Goal: Communication & Community: Answer question/provide support

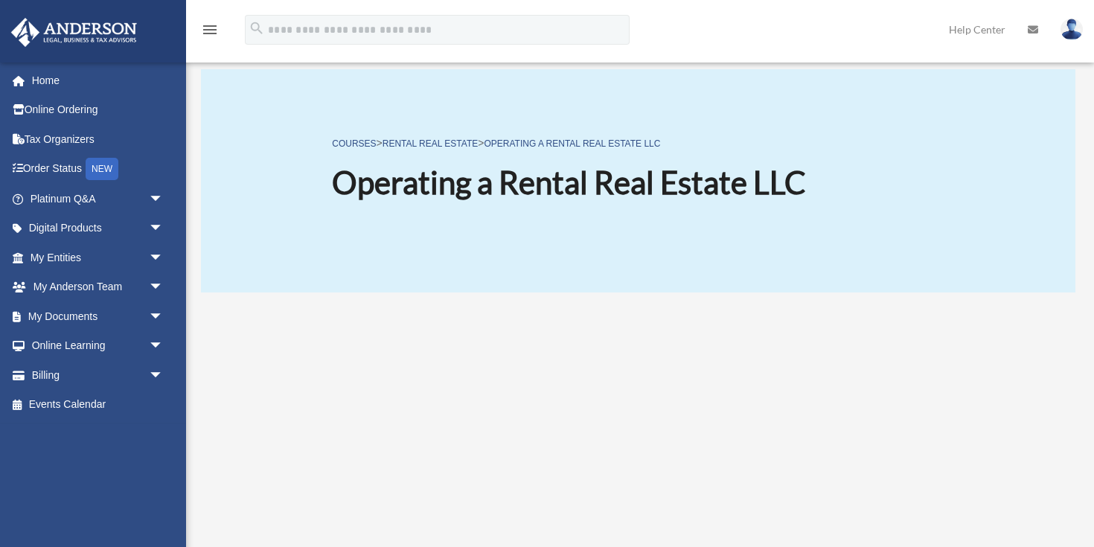
scroll to position [198, 0]
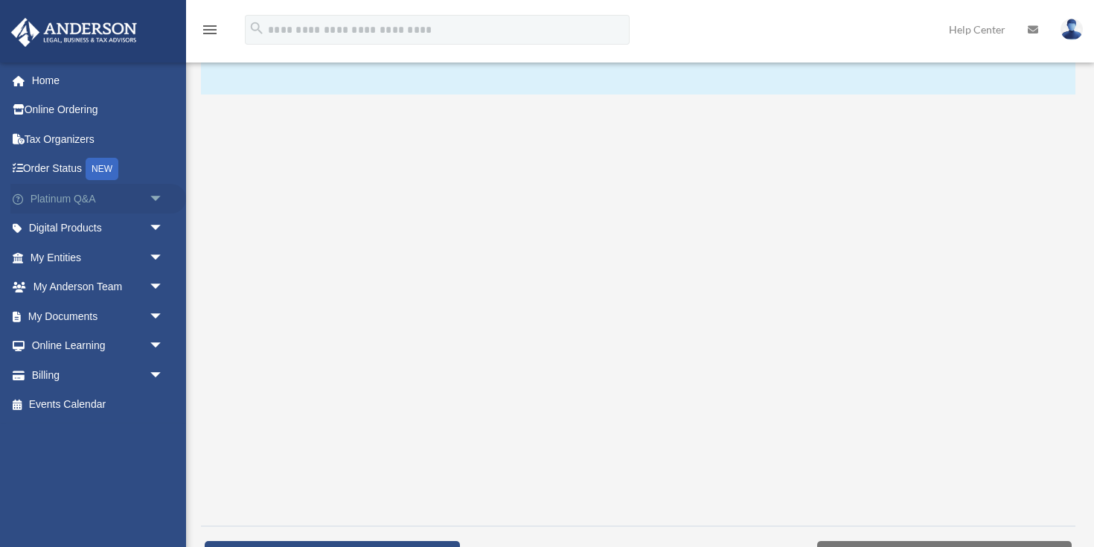
click at [161, 197] on span "arrow_drop_down" at bounding box center [164, 199] width 30 height 31
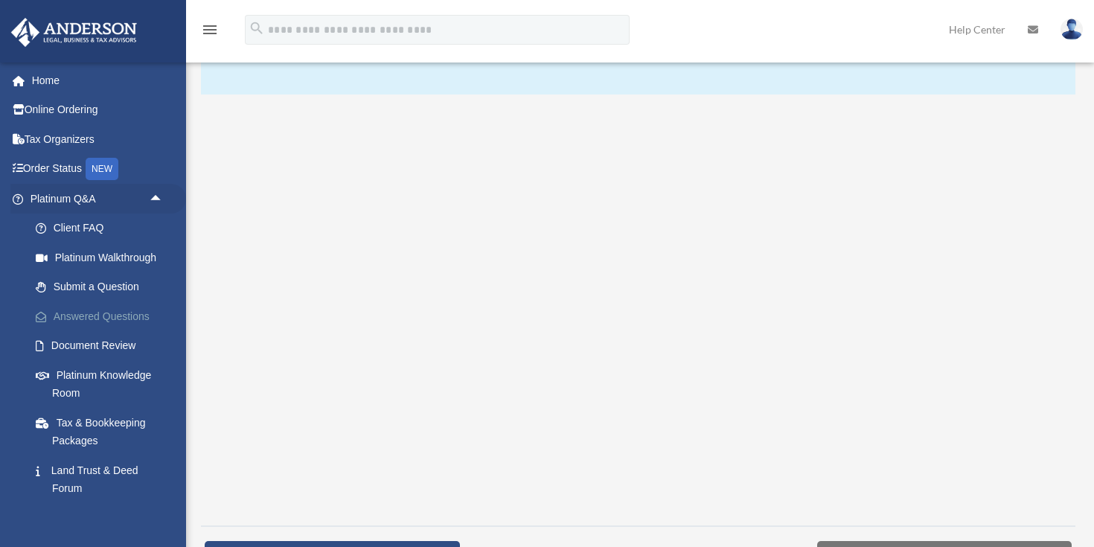
click at [101, 315] on link "Answered Questions" at bounding box center [103, 316] width 165 height 30
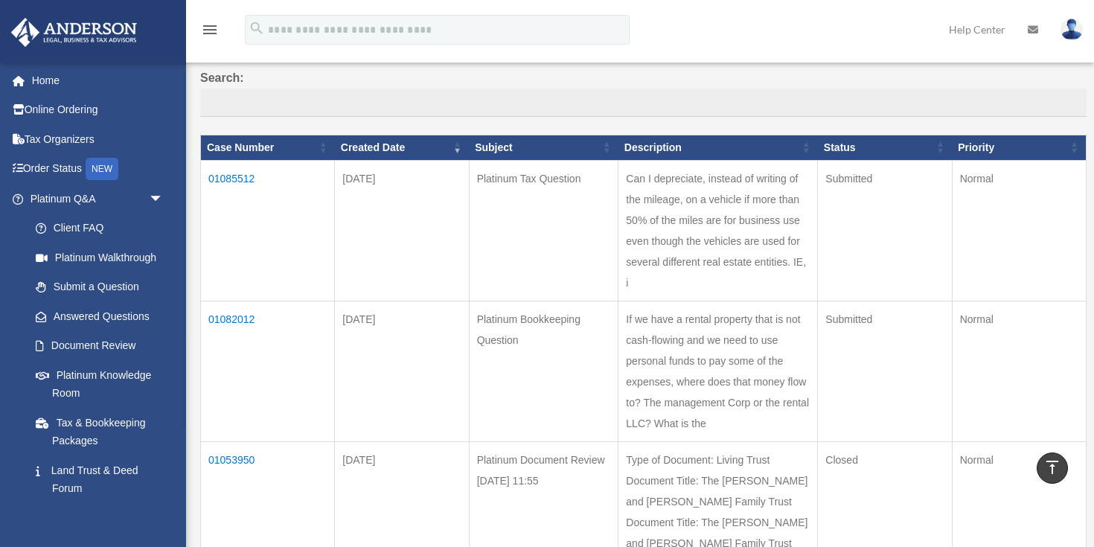
scroll to position [111, 0]
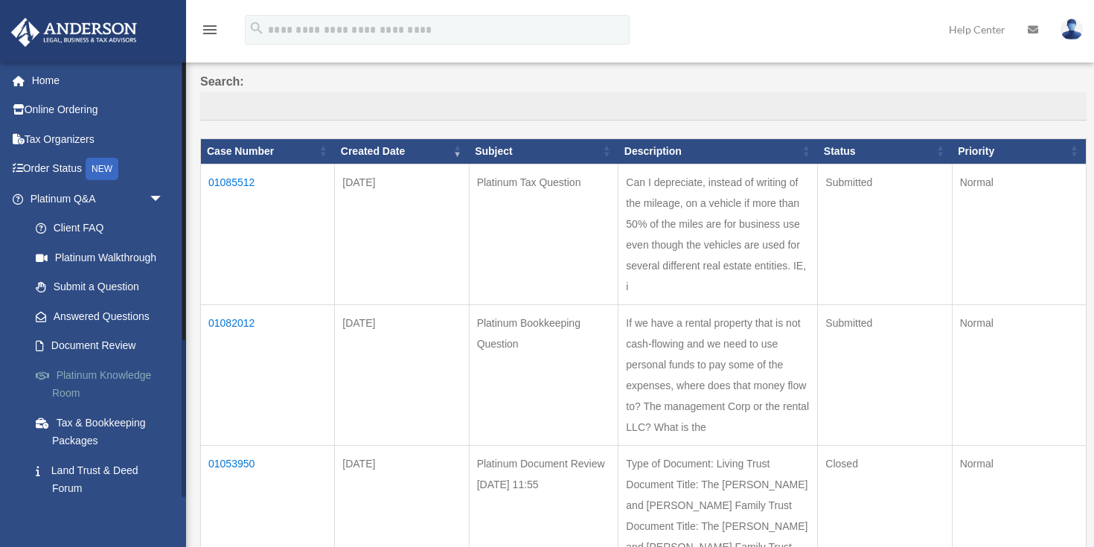
click at [118, 379] on link "Platinum Knowledge Room" at bounding box center [103, 384] width 165 height 48
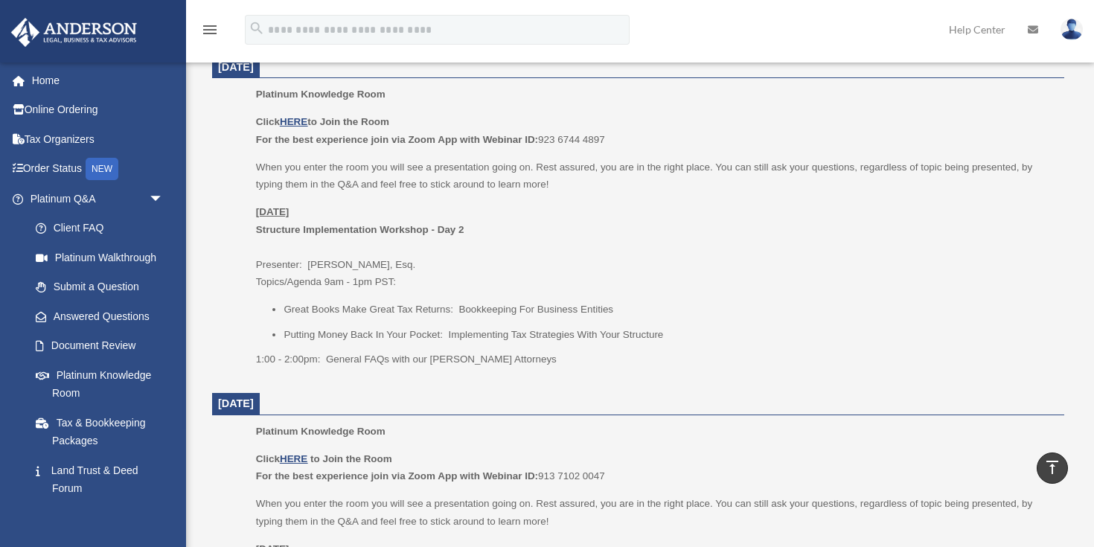
scroll to position [612, 0]
click at [293, 120] on u "HERE" at bounding box center [294, 122] width 28 height 11
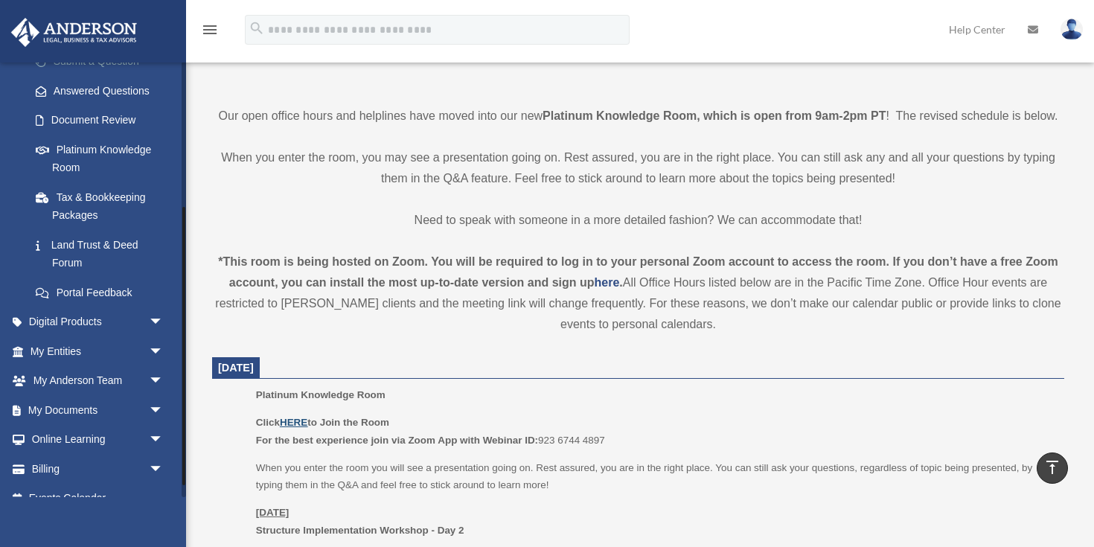
scroll to position [226, 0]
click at [155, 320] on span "arrow_drop_down" at bounding box center [164, 322] width 30 height 31
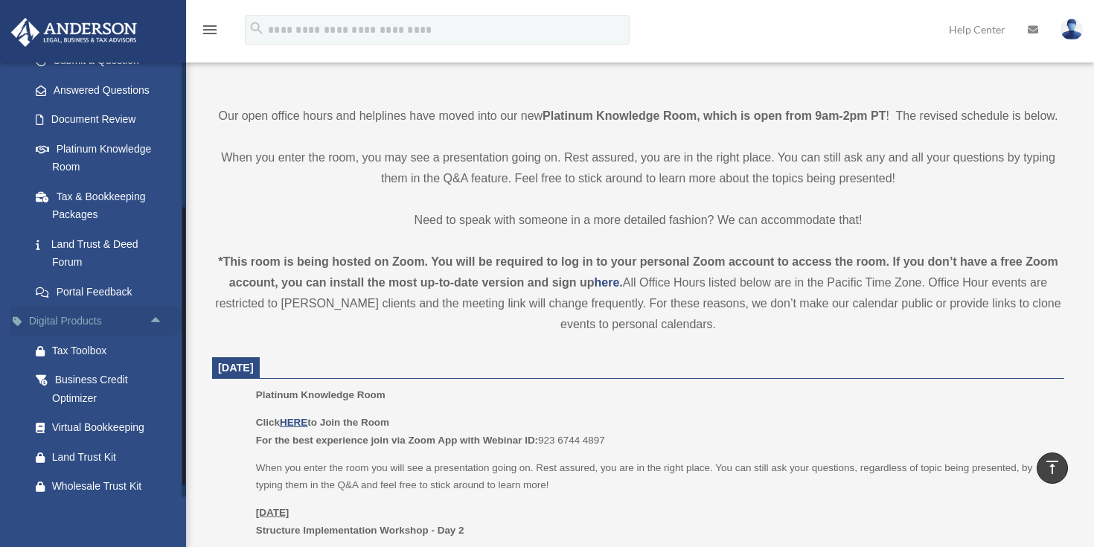
click at [154, 318] on span "arrow_drop_up" at bounding box center [164, 322] width 30 height 31
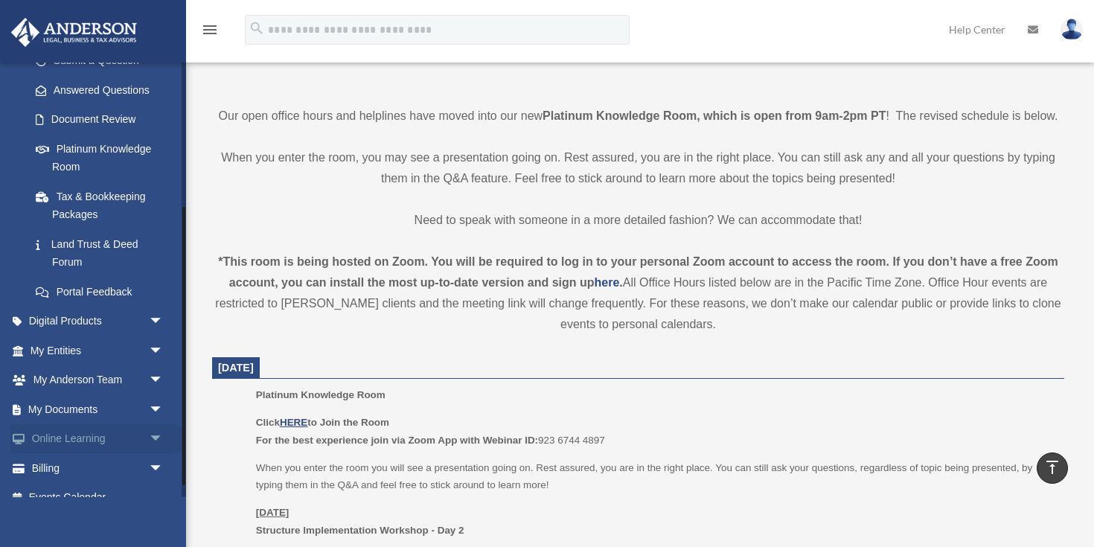
click at [158, 445] on span "arrow_drop_down" at bounding box center [164, 439] width 30 height 31
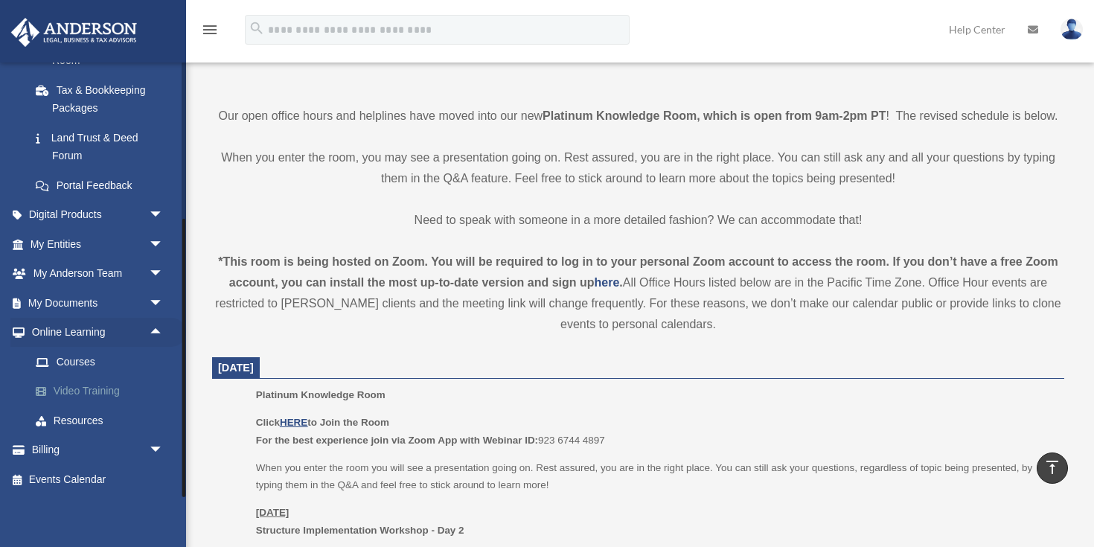
click at [103, 393] on link "Video Training" at bounding box center [103, 391] width 165 height 30
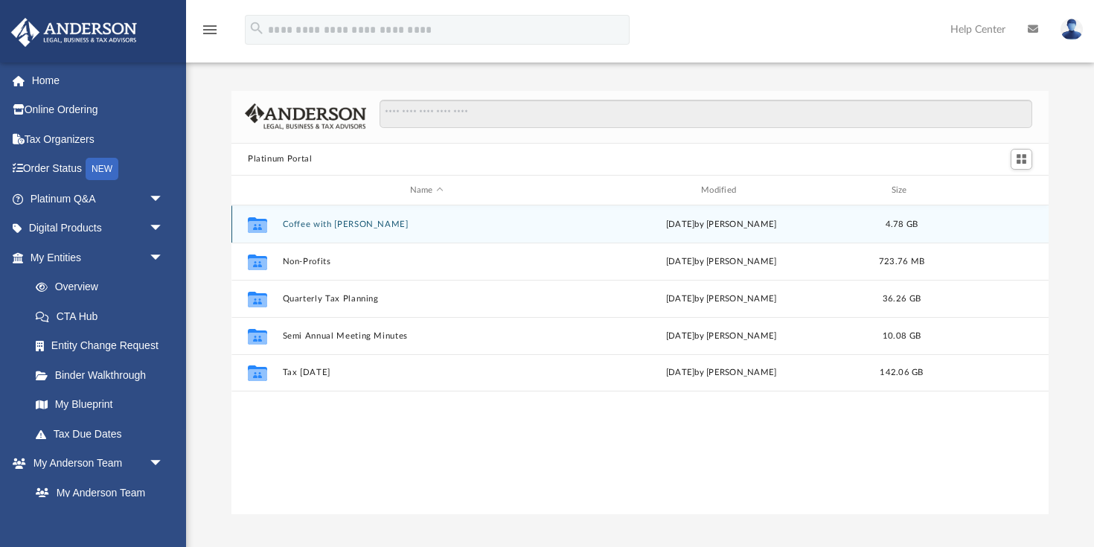
click at [299, 225] on button "Coffee with Carl" at bounding box center [427, 224] width 288 height 10
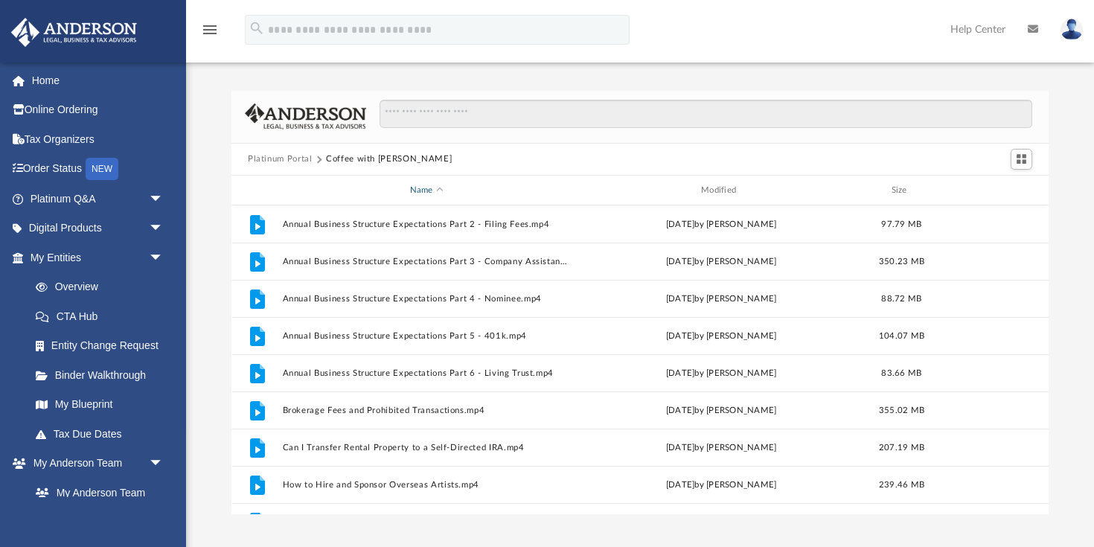
click at [437, 190] on span "Name" at bounding box center [440, 190] width 6 height 6
click at [1021, 157] on span "Switch to Grid View" at bounding box center [1021, 159] width 13 height 13
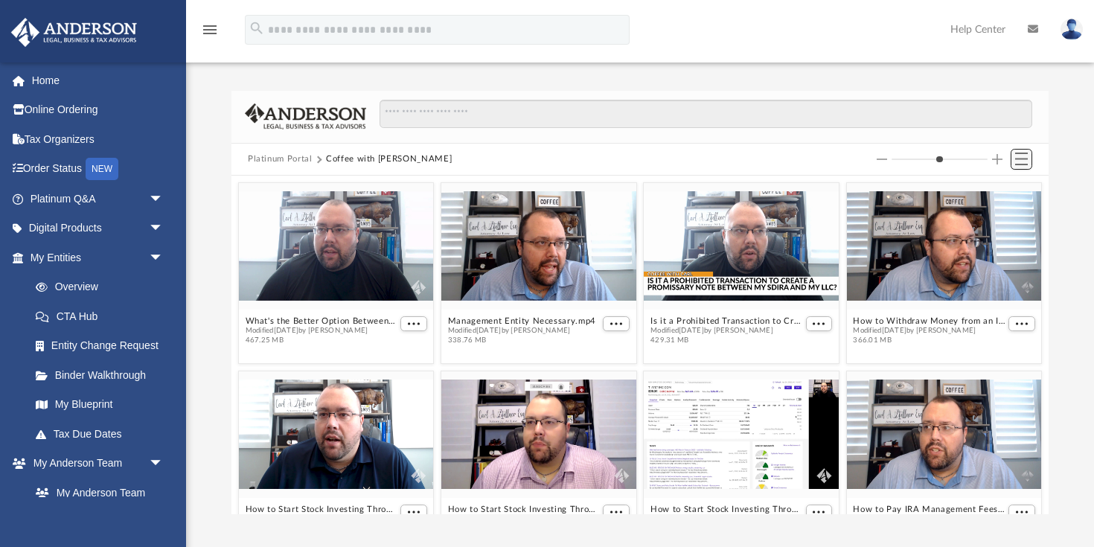
scroll to position [338, 817]
click at [292, 162] on button "Platinum Portal" at bounding box center [280, 159] width 65 height 13
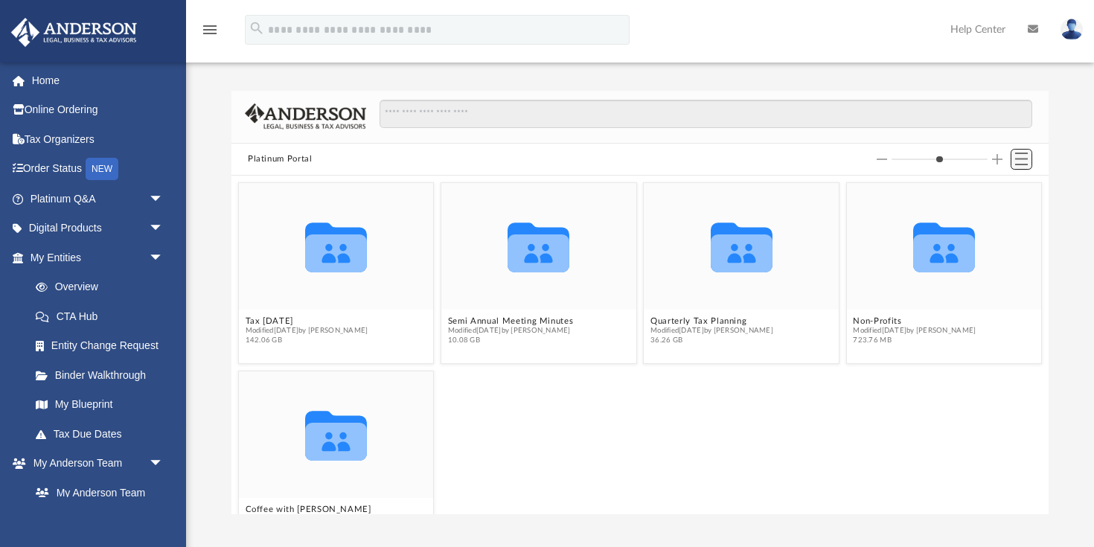
click at [1030, 158] on button "Switch to List View" at bounding box center [1021, 159] width 22 height 21
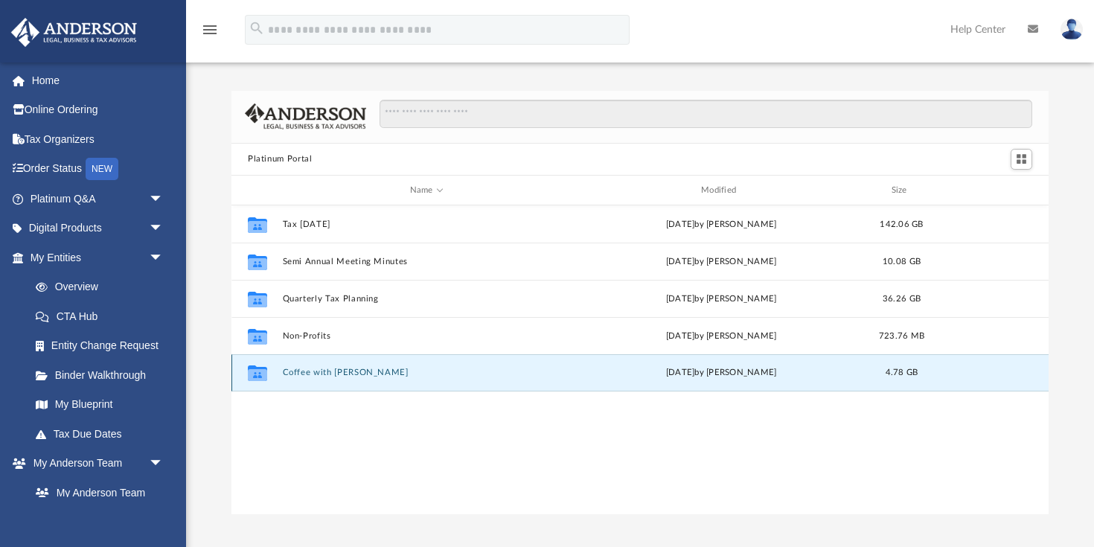
click at [335, 370] on button "Coffee with Carl" at bounding box center [427, 373] width 288 height 10
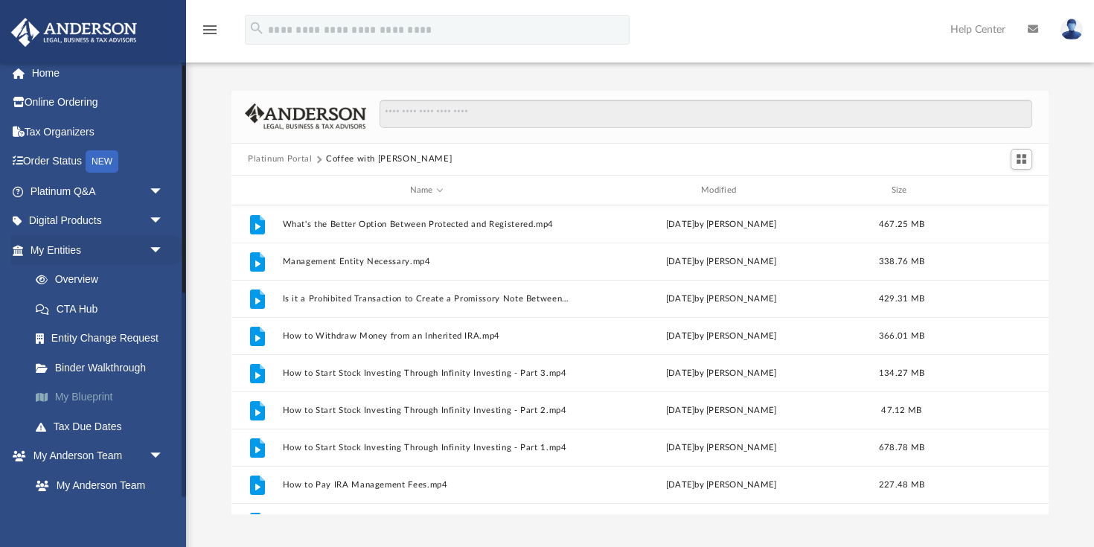
scroll to position [7, 0]
click at [155, 219] on span "arrow_drop_down" at bounding box center [164, 222] width 30 height 31
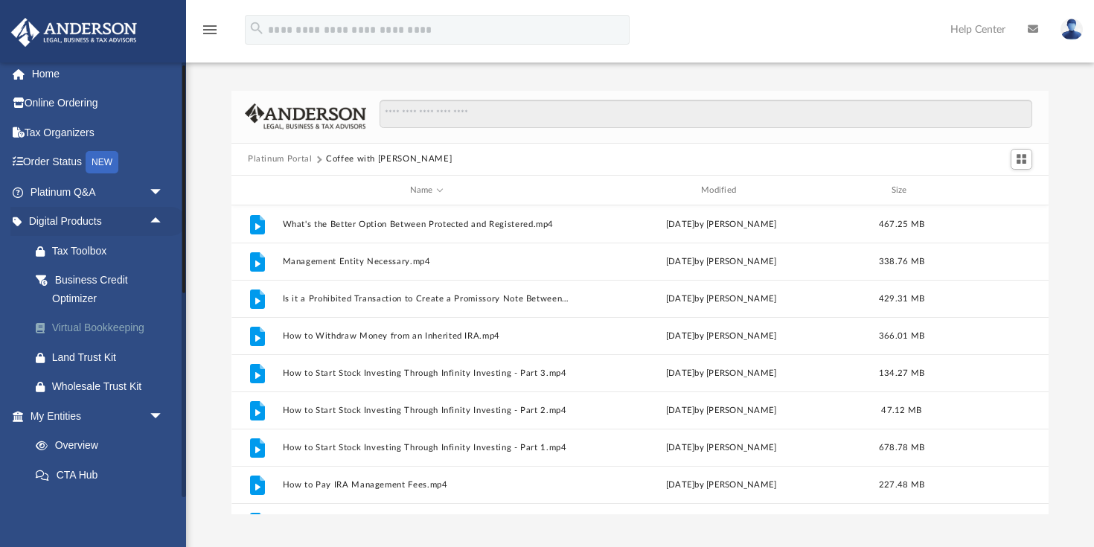
click at [99, 328] on div "Virtual Bookkeeping" at bounding box center [109, 327] width 115 height 19
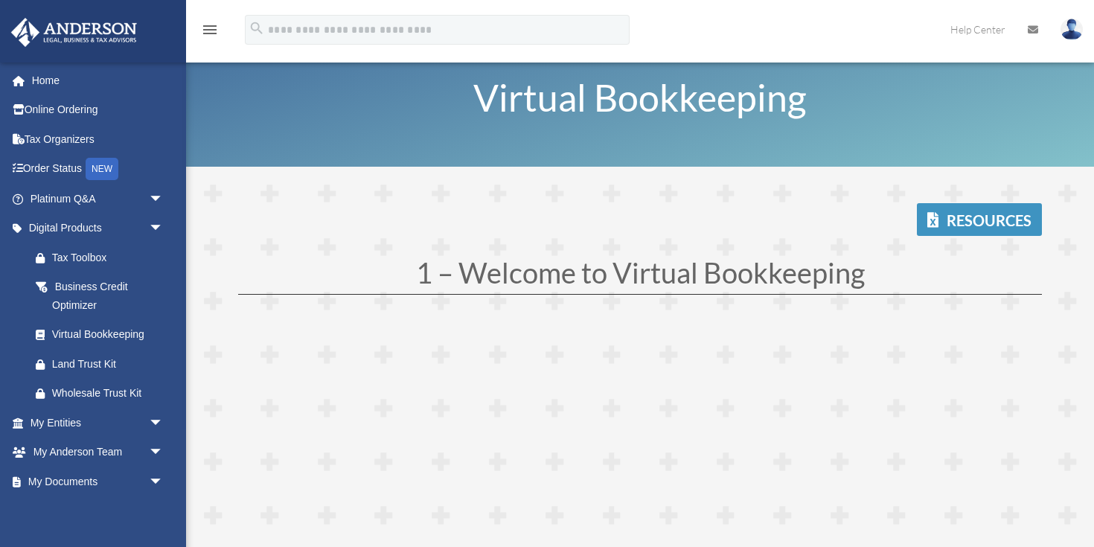
click at [972, 221] on link "Resources" at bounding box center [979, 219] width 125 height 33
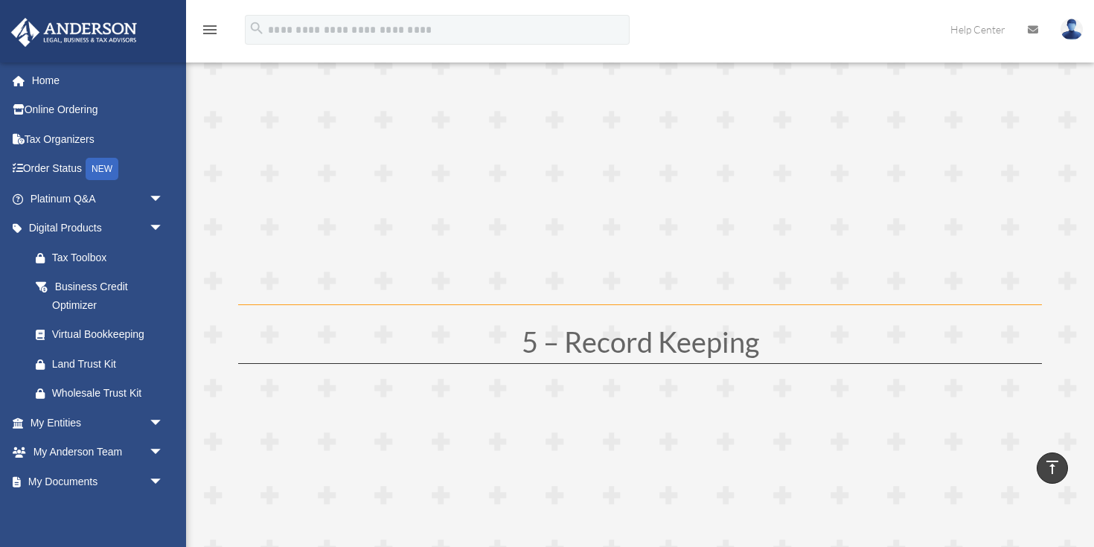
scroll to position [2059, 0]
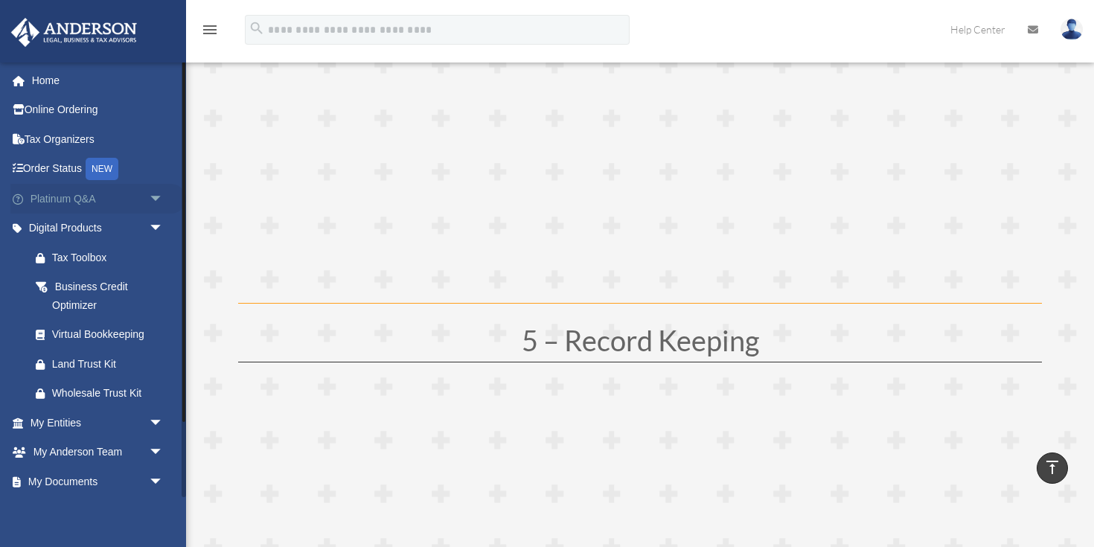
click at [155, 205] on span "arrow_drop_down" at bounding box center [164, 199] width 30 height 31
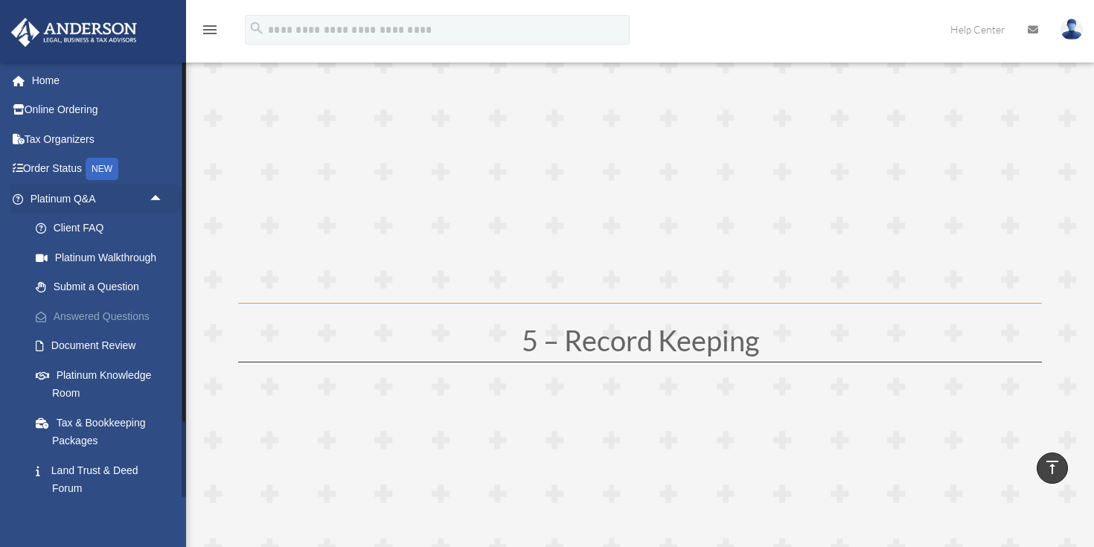
click at [103, 320] on link "Answered Questions" at bounding box center [103, 316] width 165 height 30
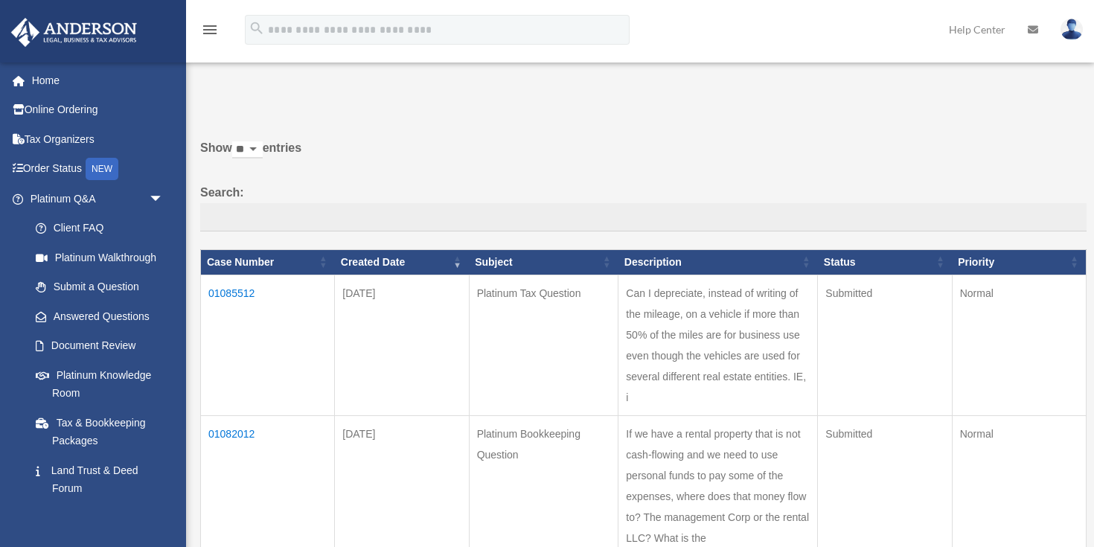
scroll to position [73, 0]
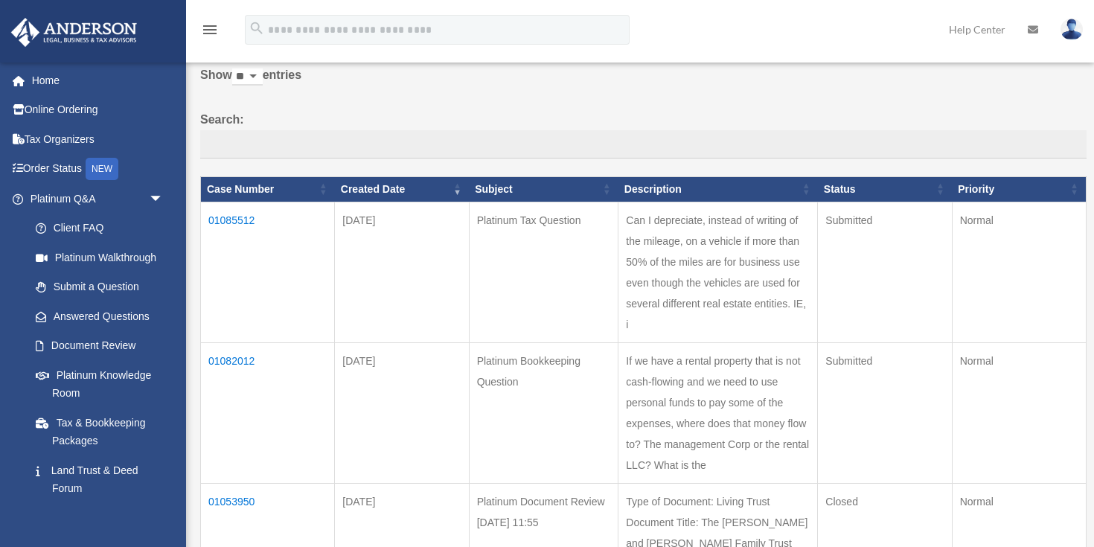
click at [239, 383] on td "01082012" at bounding box center [268, 412] width 134 height 141
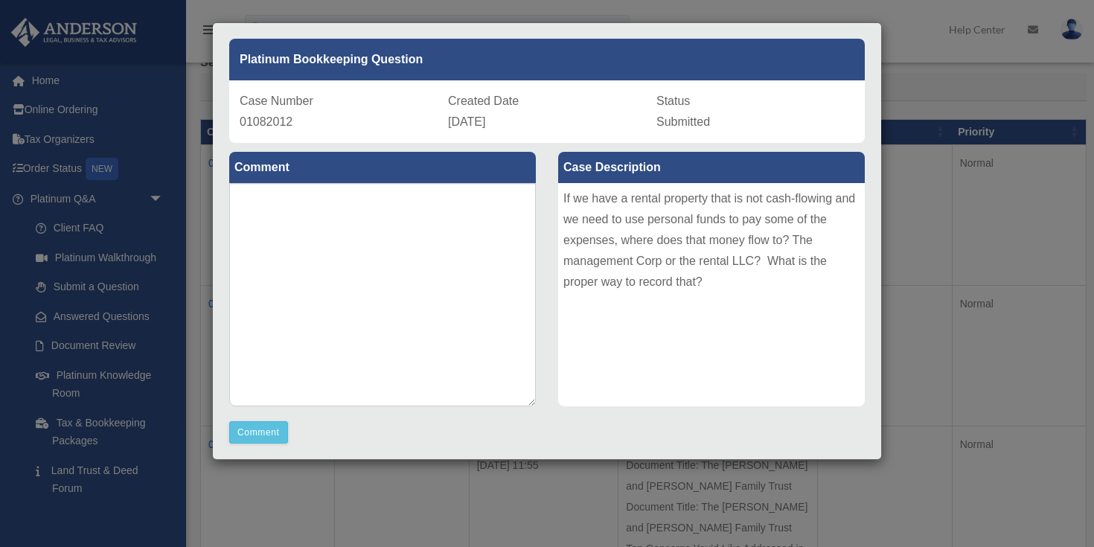
scroll to position [0, 0]
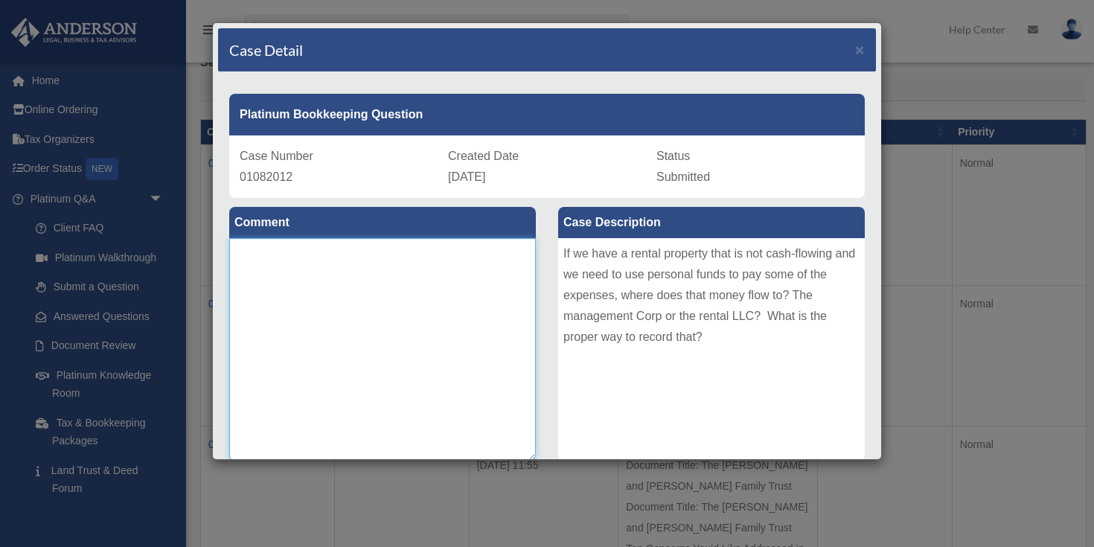
click at [384, 260] on textarea at bounding box center [382, 349] width 307 height 223
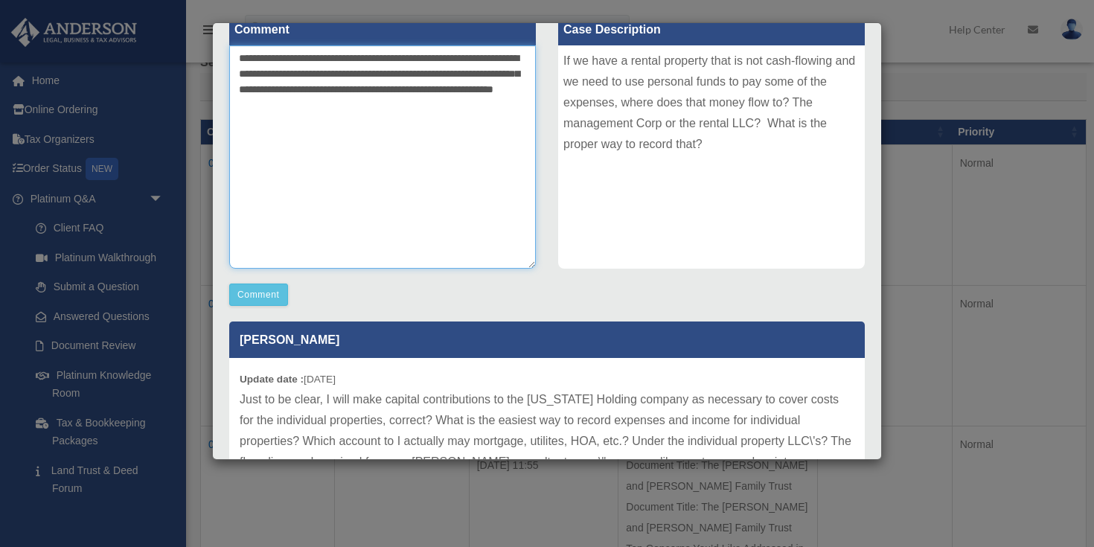
scroll to position [196, 0]
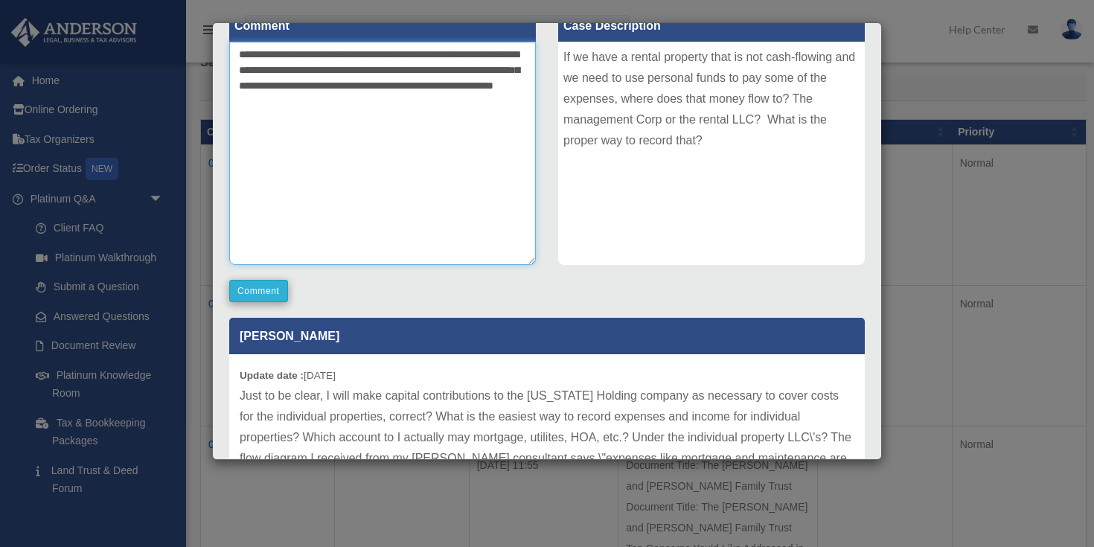
type textarea "**********"
click at [263, 283] on button "Comment" at bounding box center [258, 291] width 59 height 22
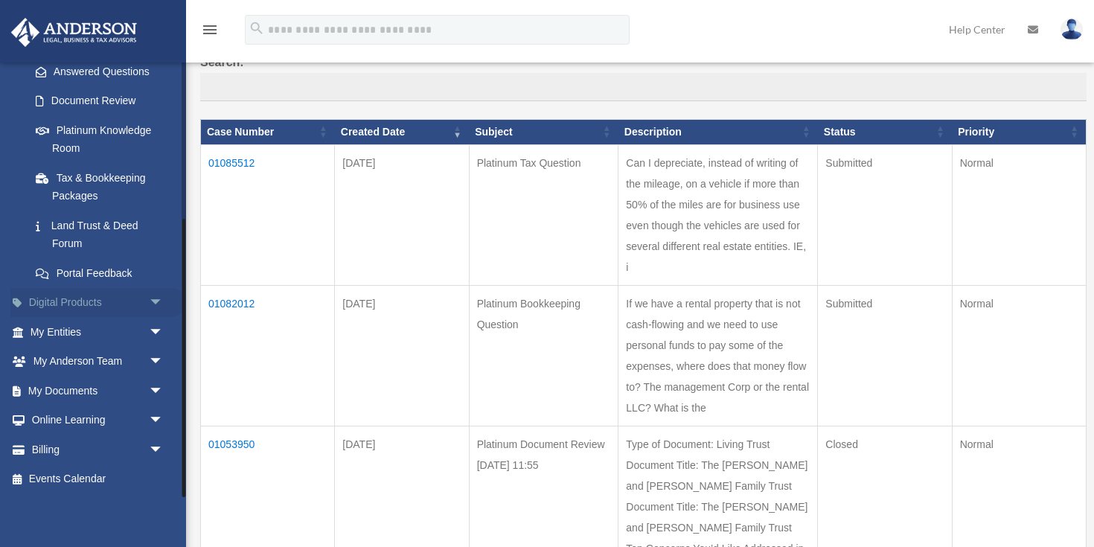
scroll to position [244, 0]
click at [157, 422] on span "arrow_drop_down" at bounding box center [164, 421] width 30 height 31
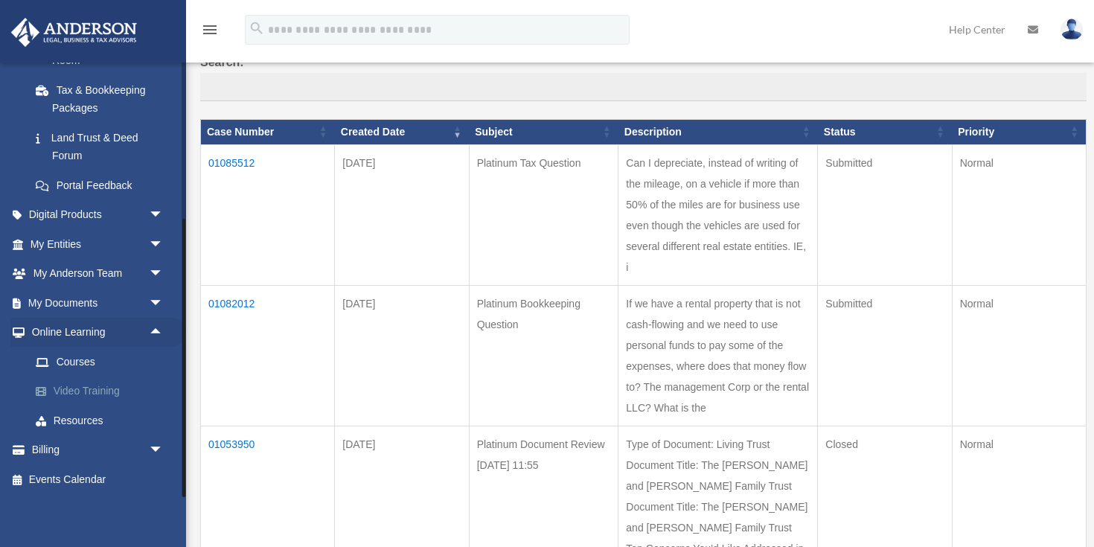
click at [97, 390] on link "Video Training" at bounding box center [103, 391] width 165 height 30
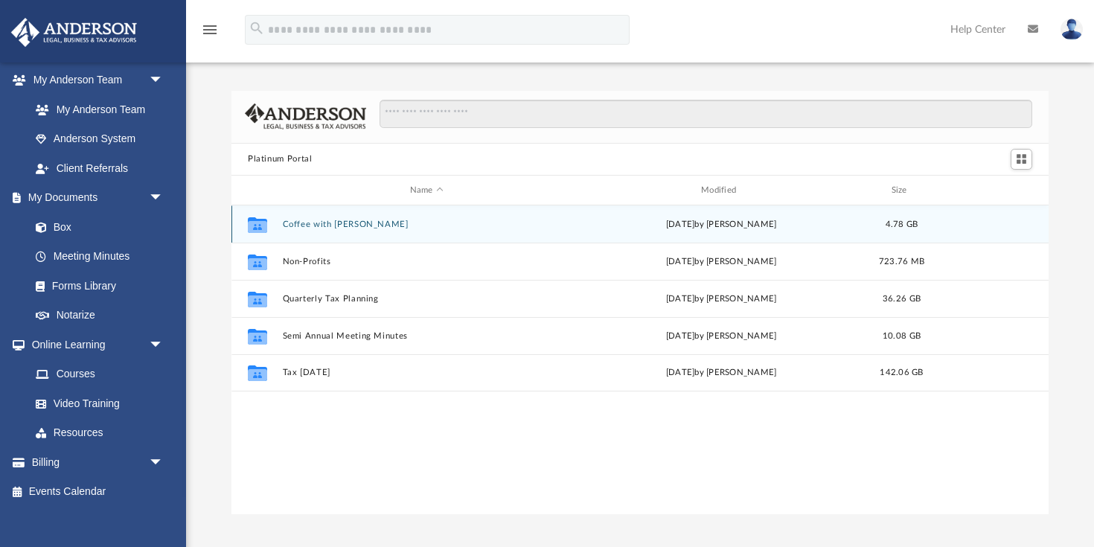
scroll to position [396, 0]
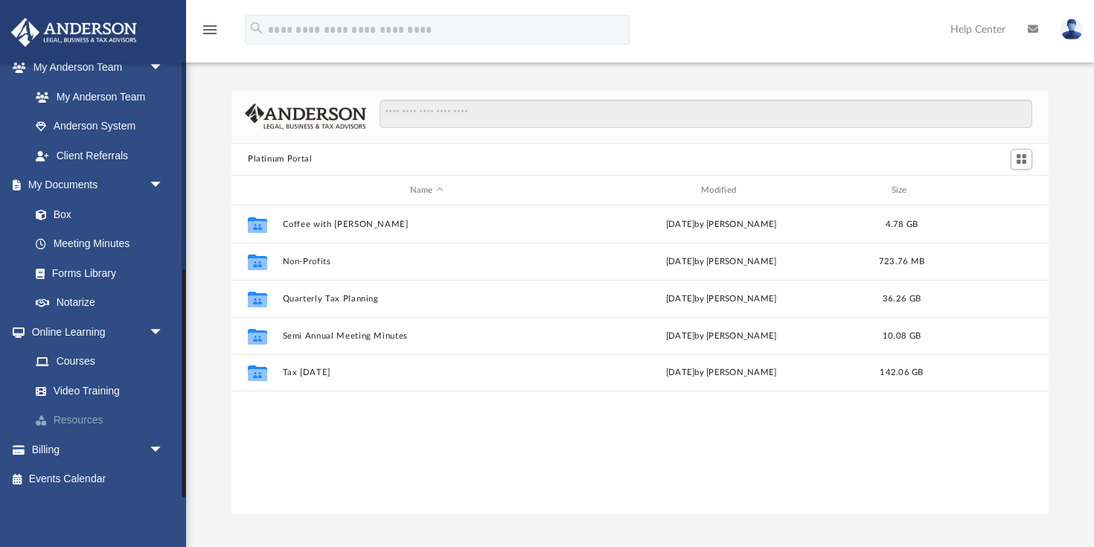
click at [74, 417] on link "Resources" at bounding box center [103, 420] width 165 height 30
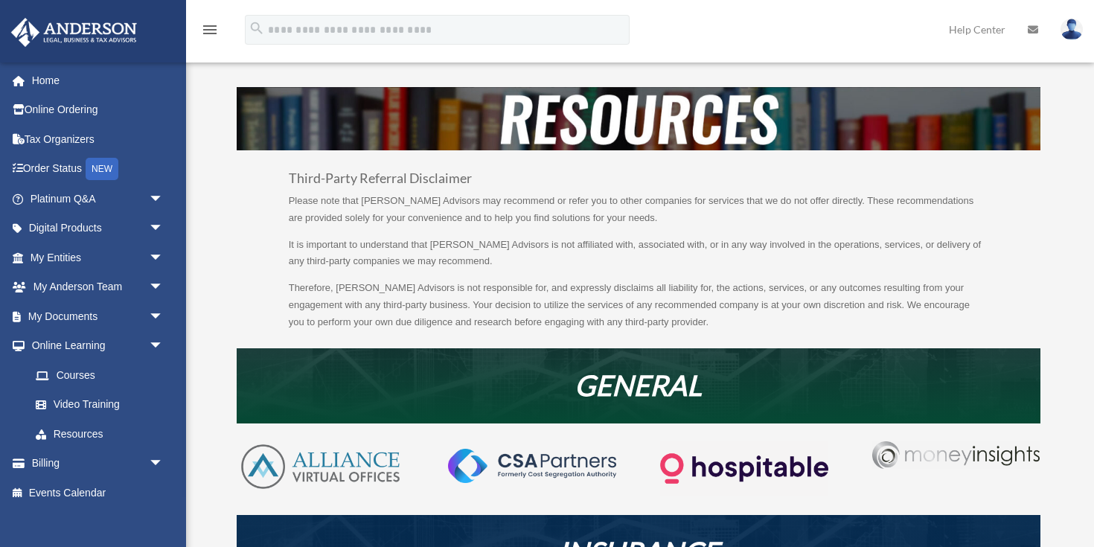
scroll to position [42, 0]
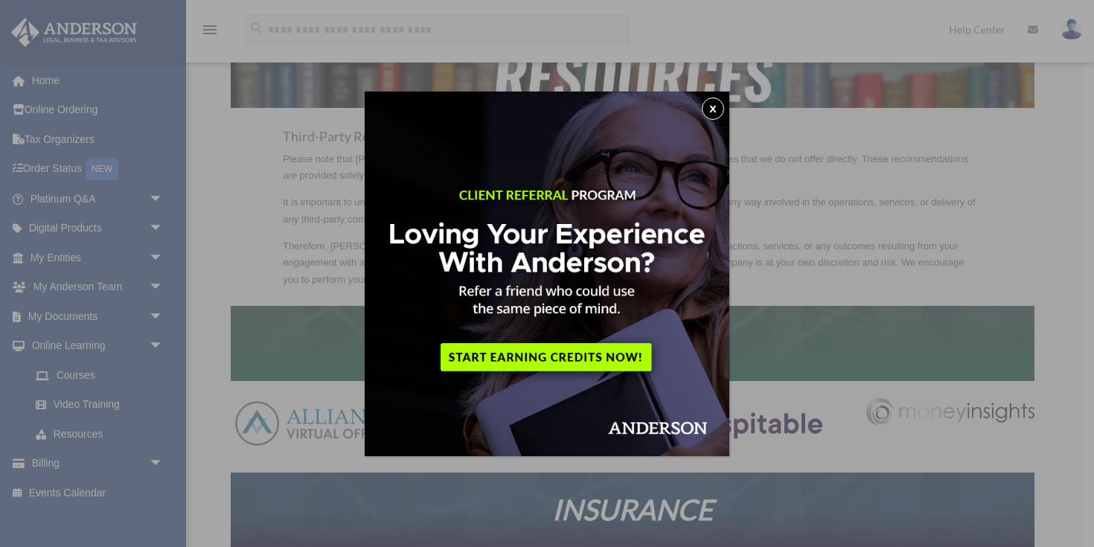
click at [710, 103] on button "x" at bounding box center [713, 108] width 22 height 22
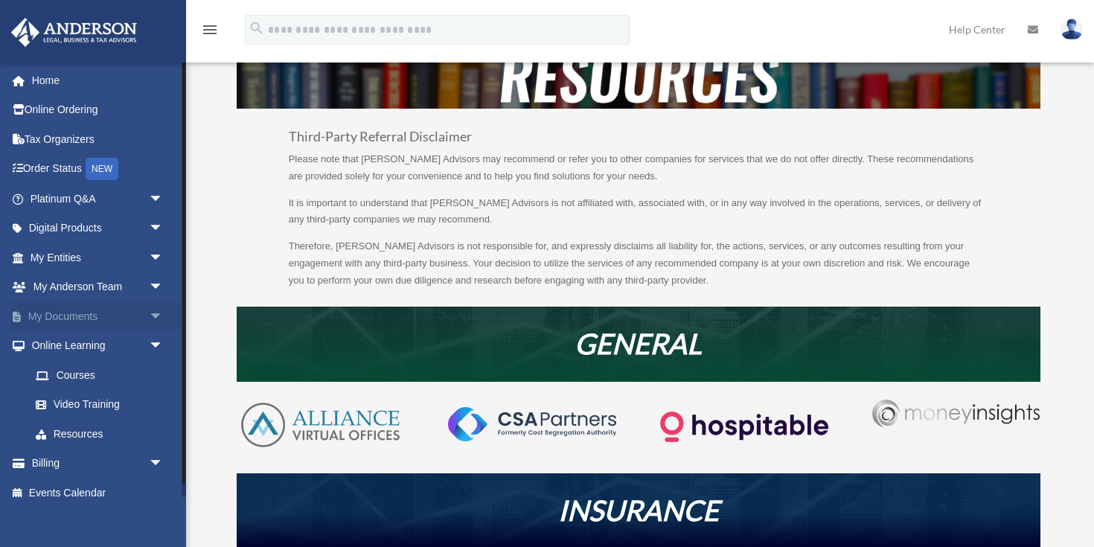
scroll to position [13, 0]
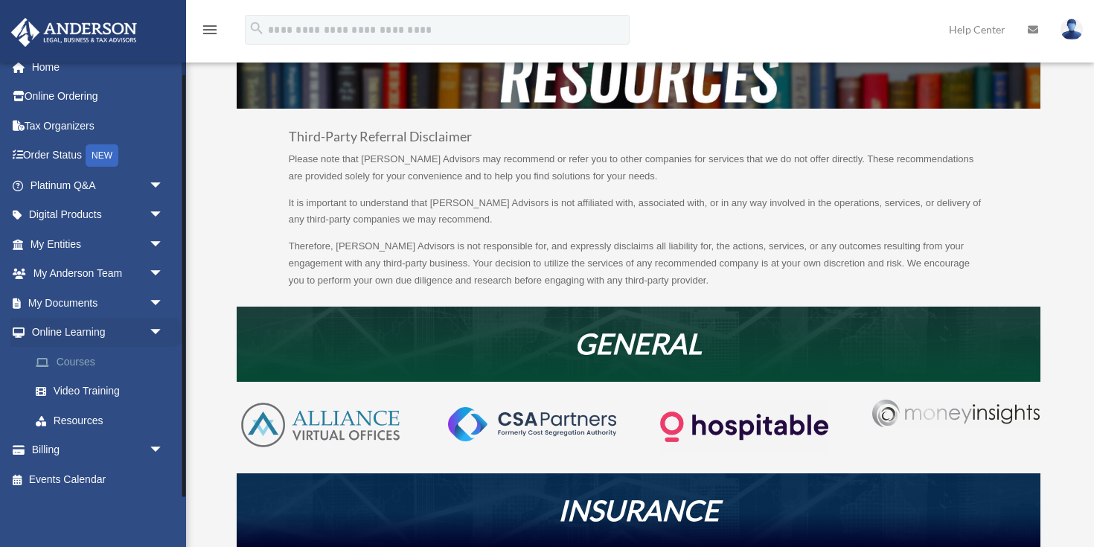
click at [77, 358] on link "Courses" at bounding box center [103, 362] width 165 height 30
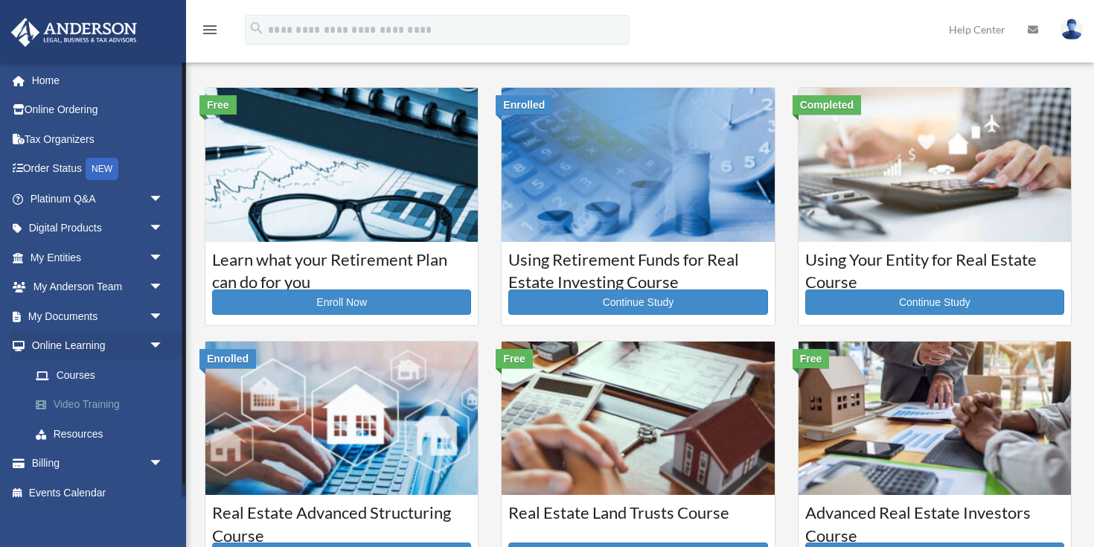
click at [81, 411] on link "Video Training" at bounding box center [103, 405] width 165 height 30
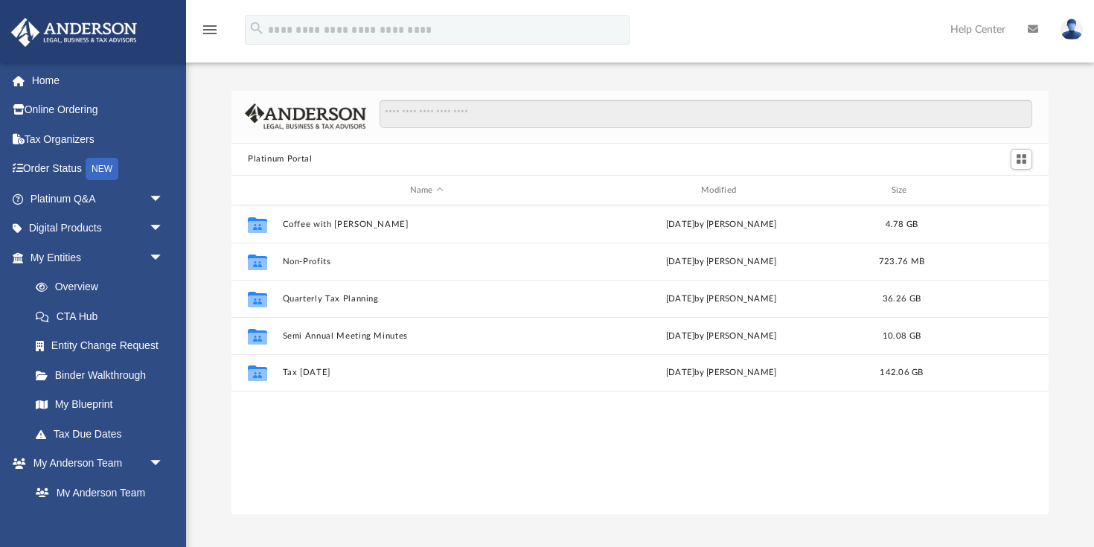
scroll to position [338, 817]
click at [150, 227] on span "arrow_drop_down" at bounding box center [164, 229] width 30 height 31
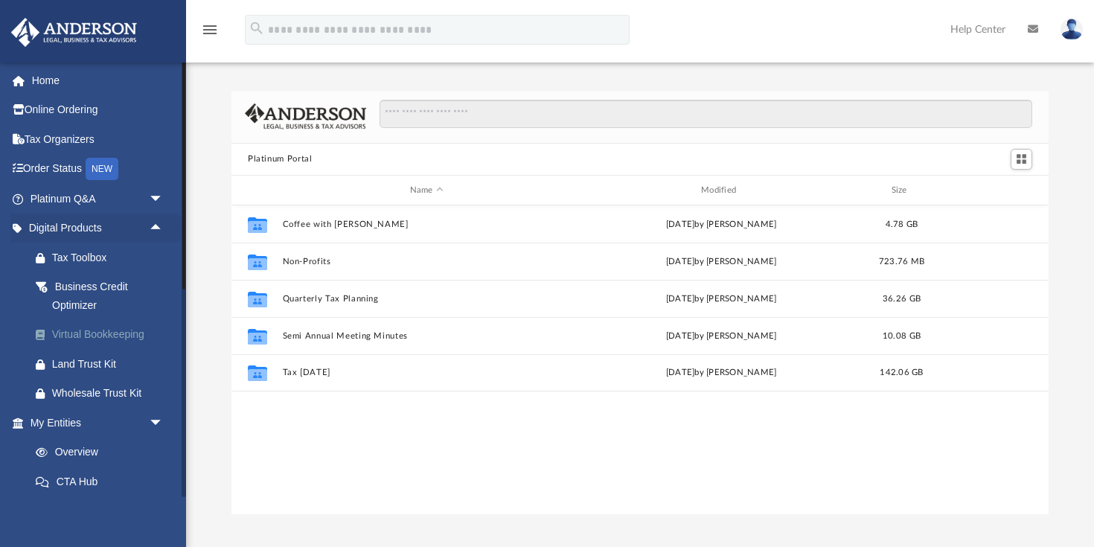
click at [98, 341] on div "Virtual Bookkeeping" at bounding box center [109, 334] width 115 height 19
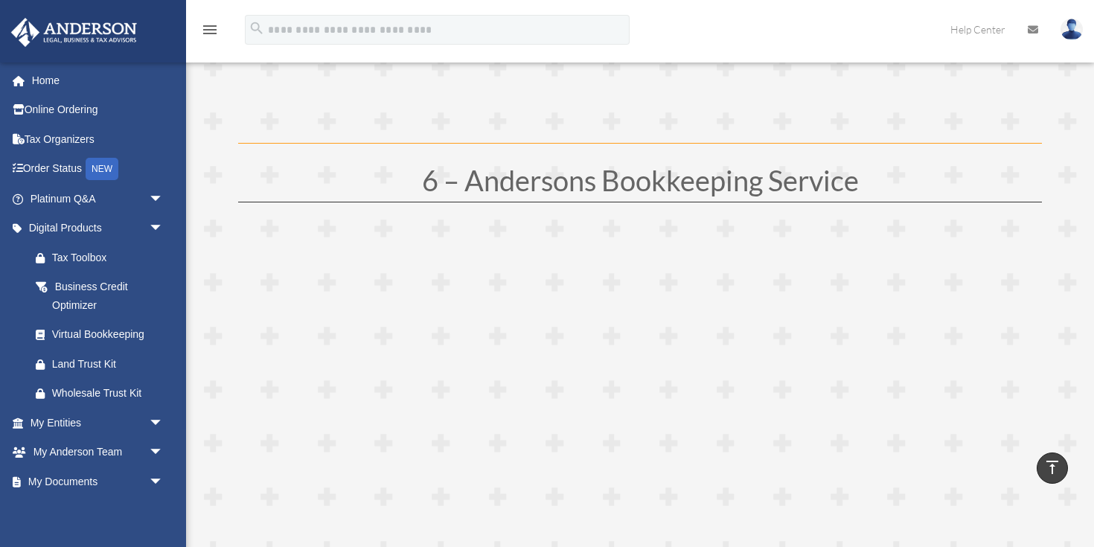
scroll to position [2746, 0]
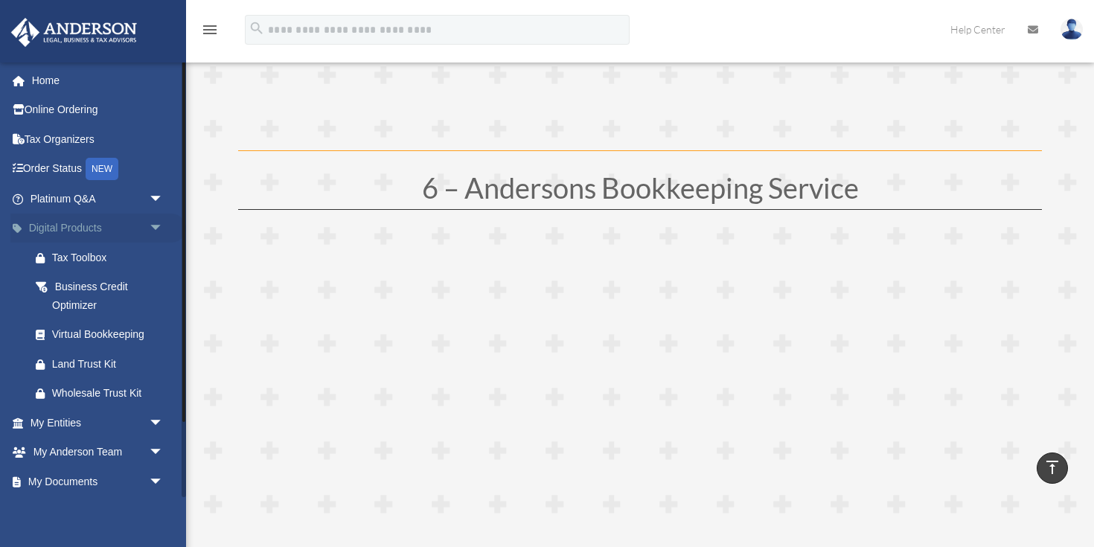
click at [157, 232] on span "arrow_drop_down" at bounding box center [164, 229] width 30 height 31
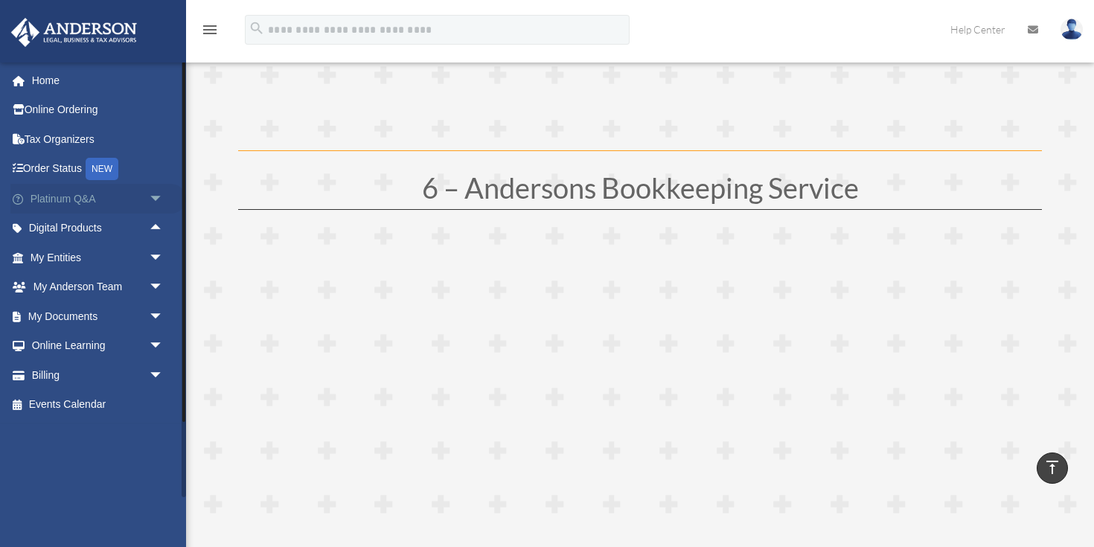
click at [153, 204] on span "arrow_drop_down" at bounding box center [164, 199] width 30 height 31
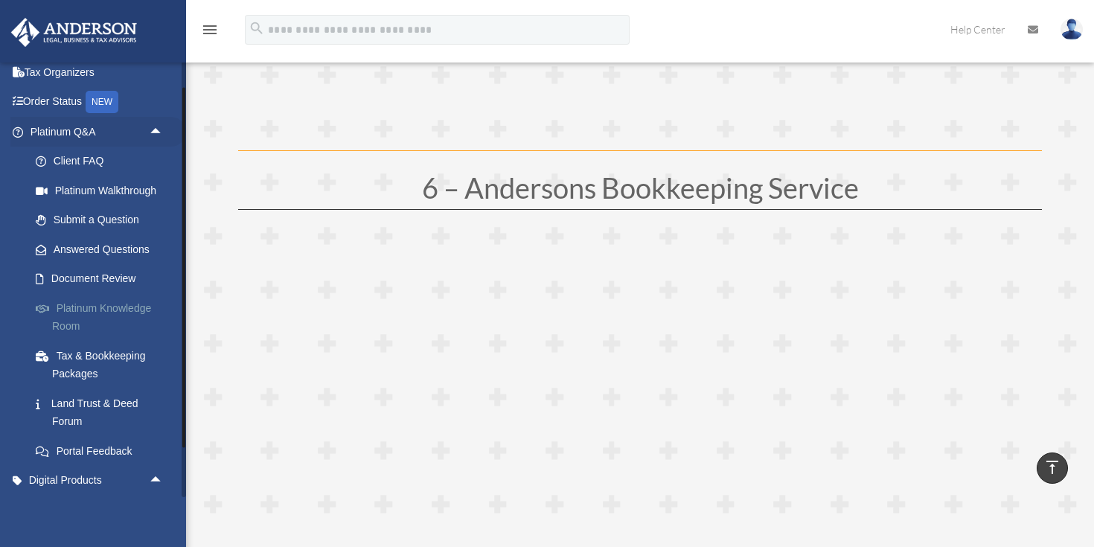
scroll to position [87, 0]
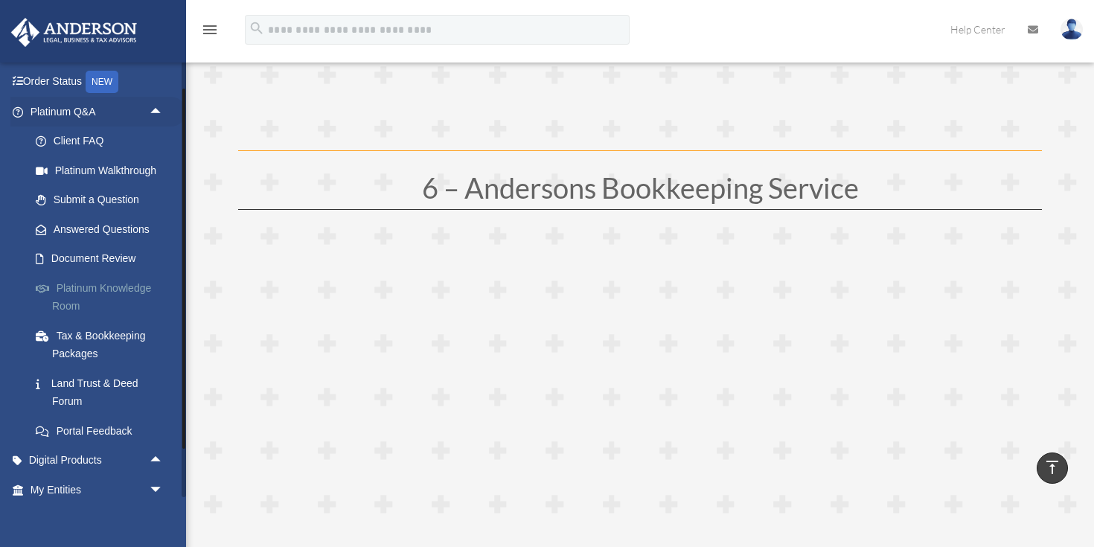
click at [112, 286] on link "Platinum Knowledge Room" at bounding box center [103, 297] width 165 height 48
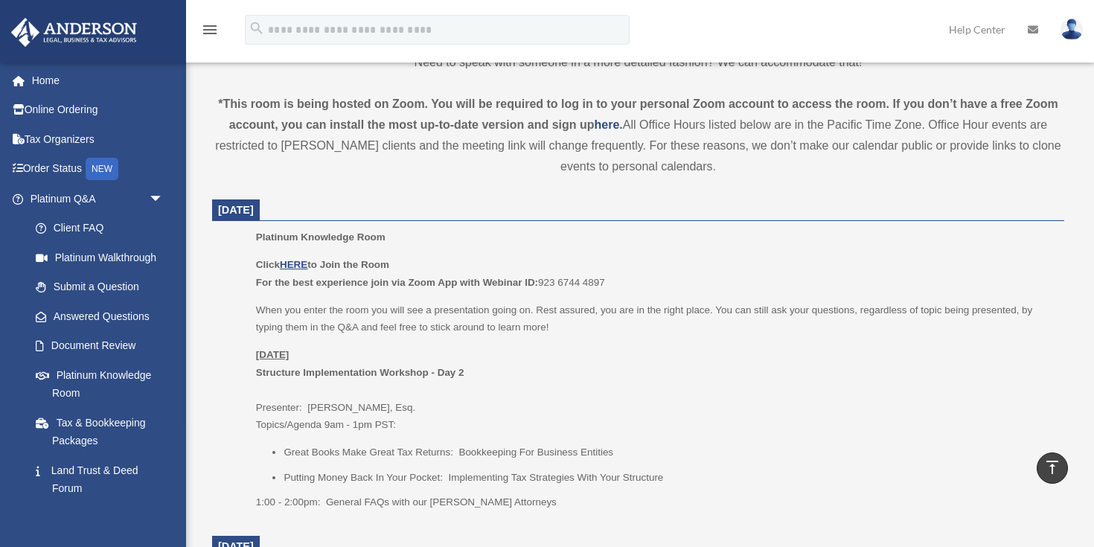
scroll to position [474, 0]
